Goal: Navigation & Orientation: Go to known website

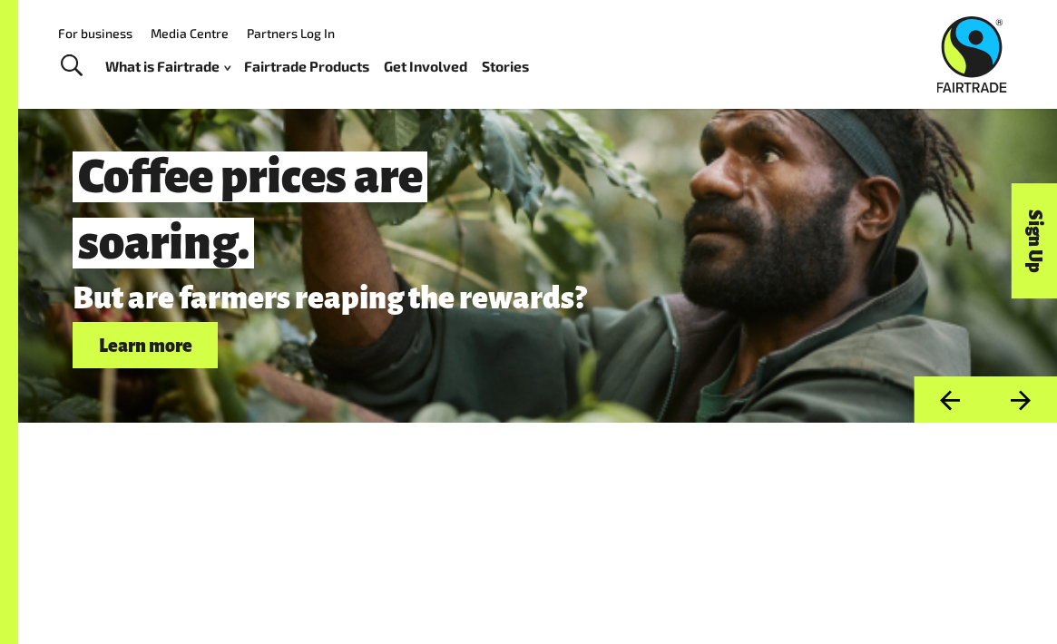
scroll to position [4710, 0]
